Goal: Navigation & Orientation: Find specific page/section

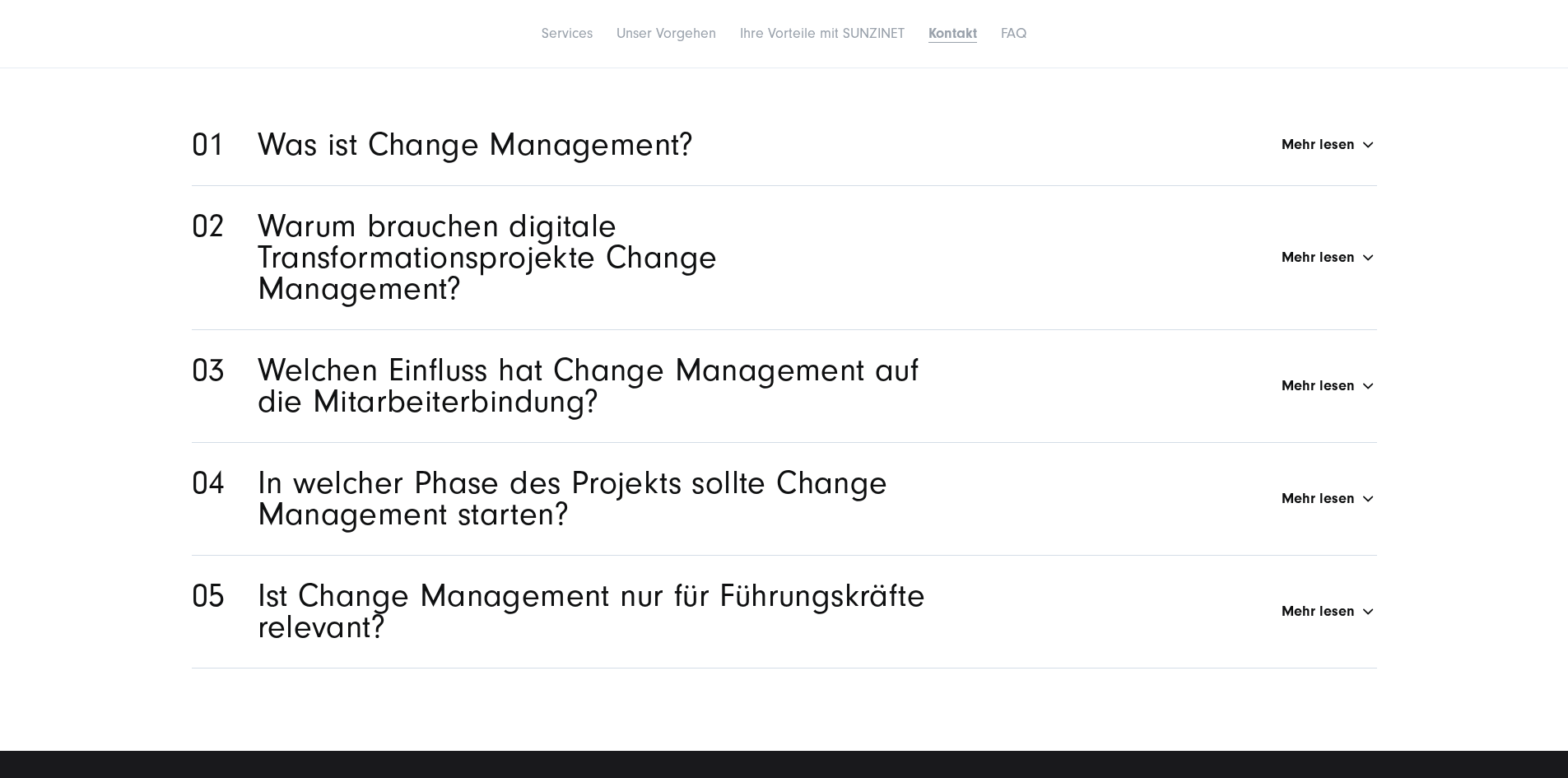
scroll to position [6831, 0]
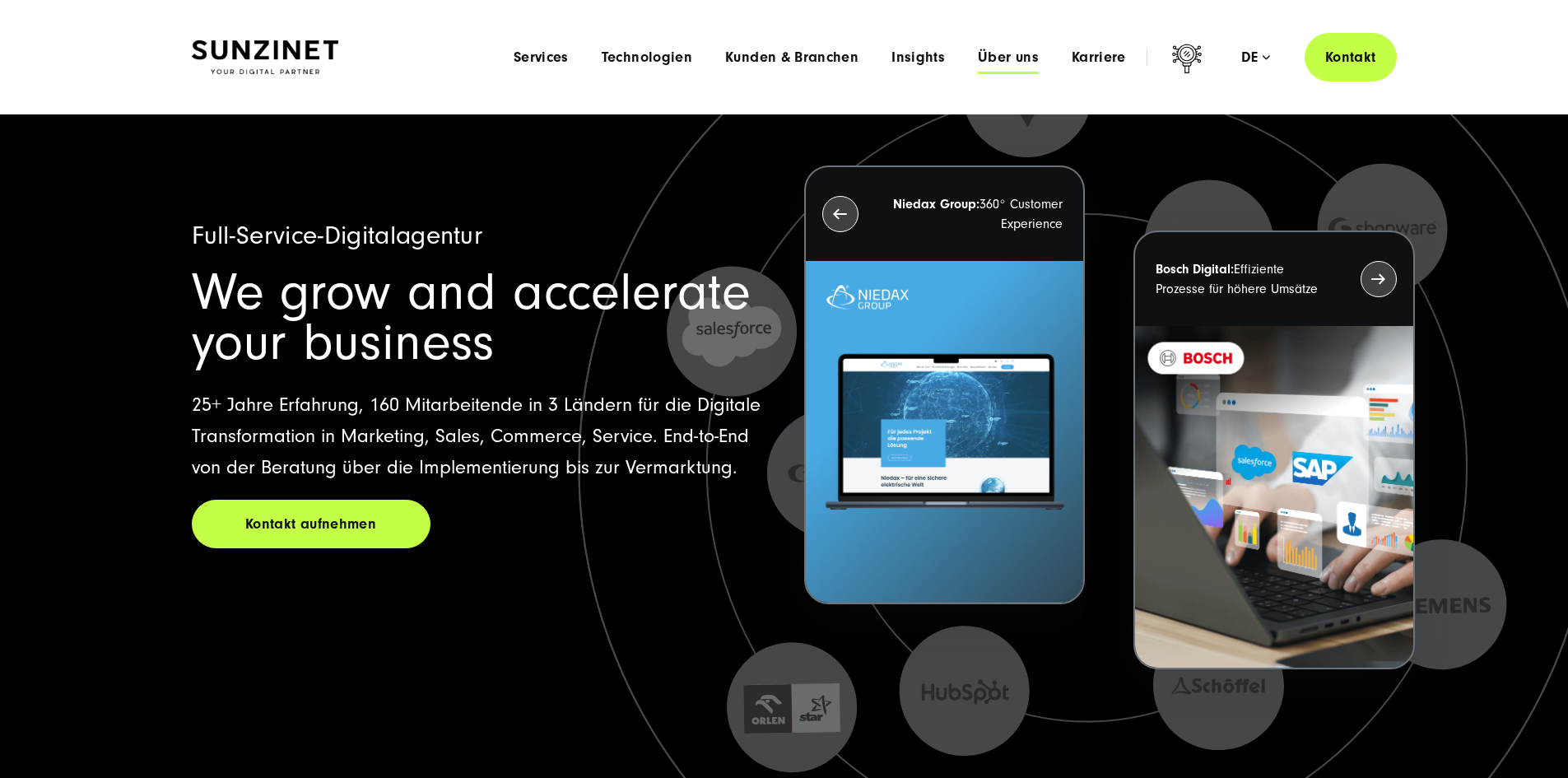
click at [978, 52] on span "Über uns" at bounding box center [1008, 58] width 61 height 16
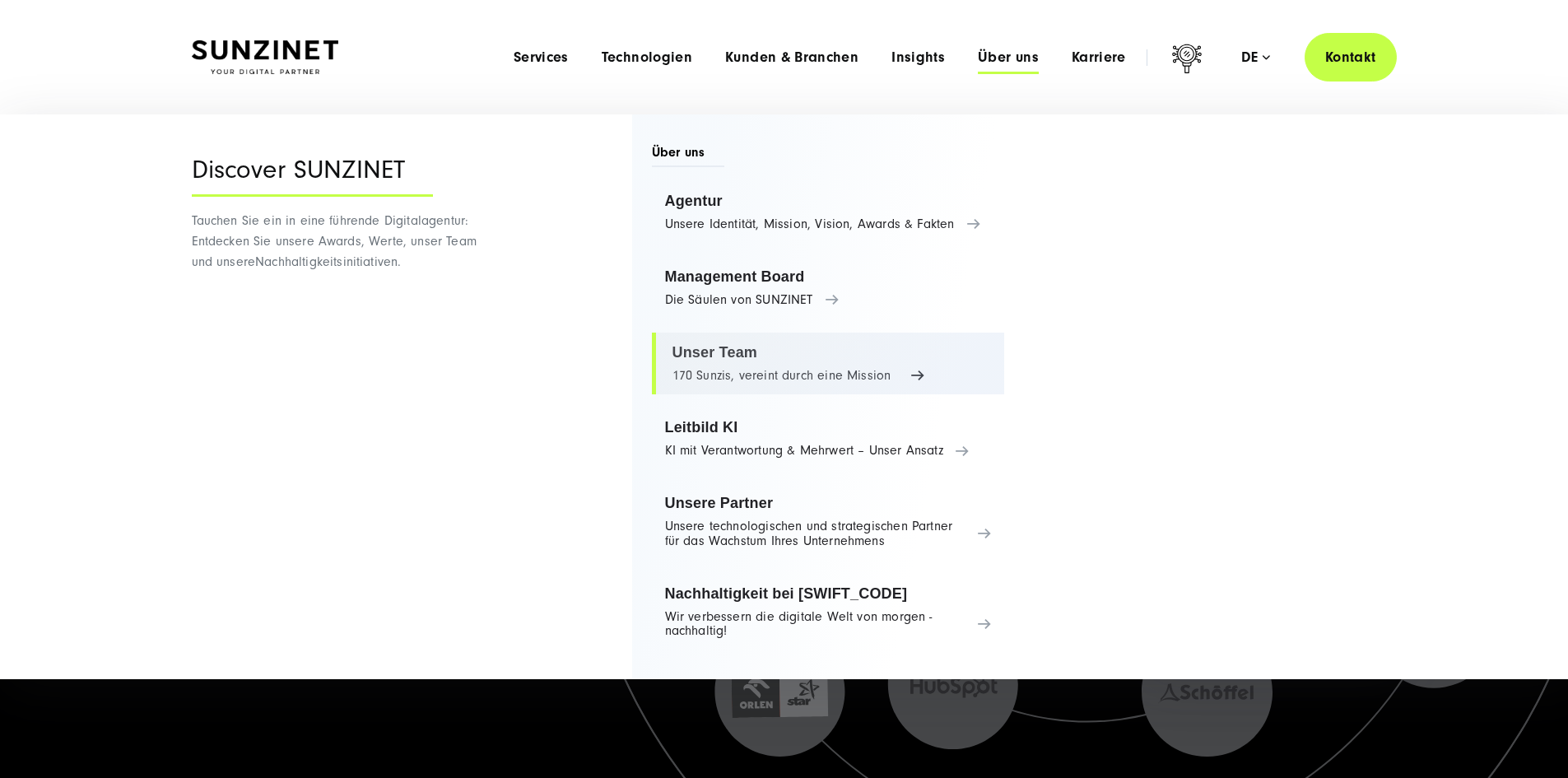
click at [712, 360] on link "Unser Team 170 Sunzis, vereint durch eine Mission" at bounding box center [829, 364] width 354 height 63
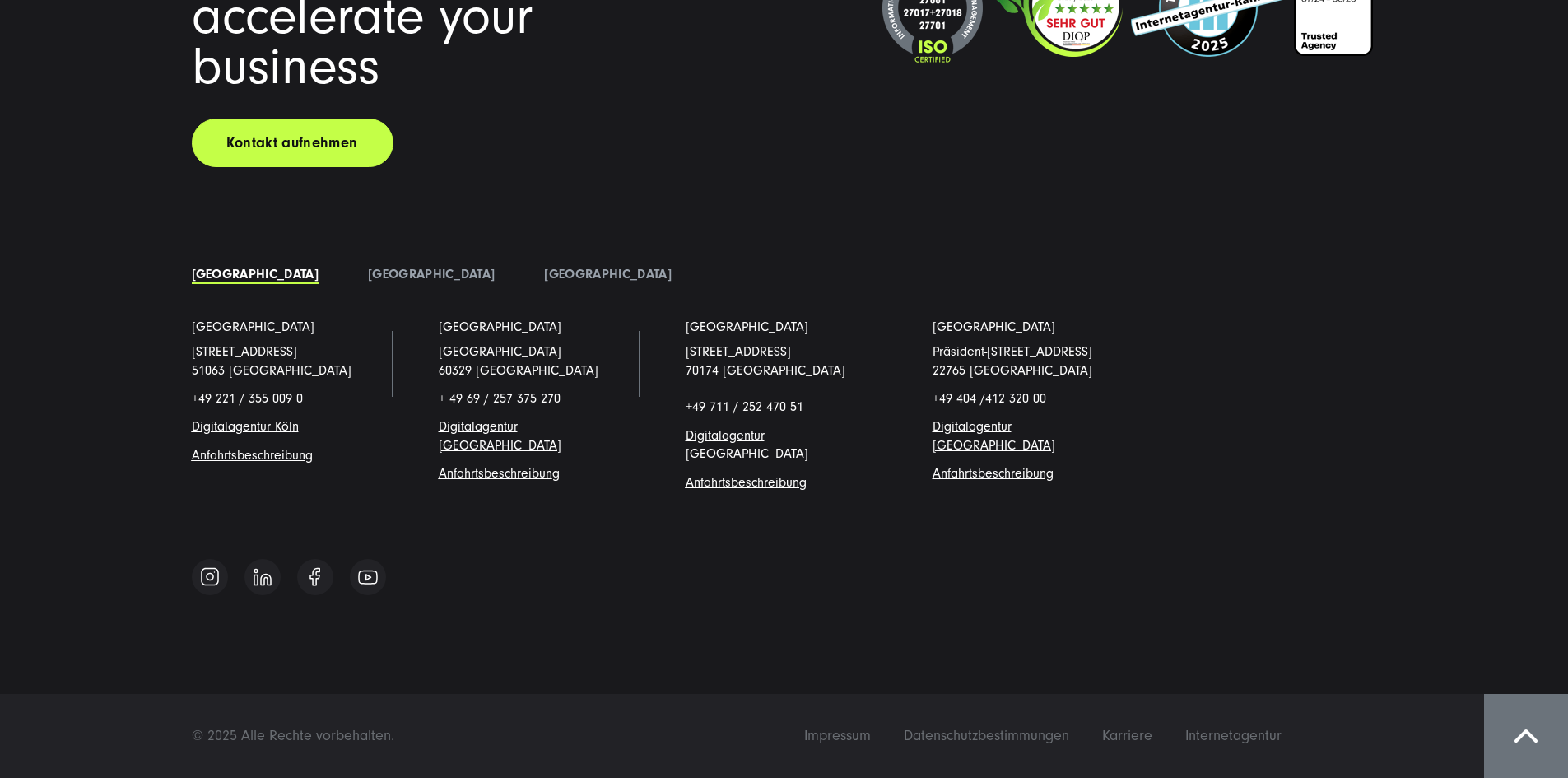
scroll to position [18682, 0]
